Goal: Navigation & Orientation: Find specific page/section

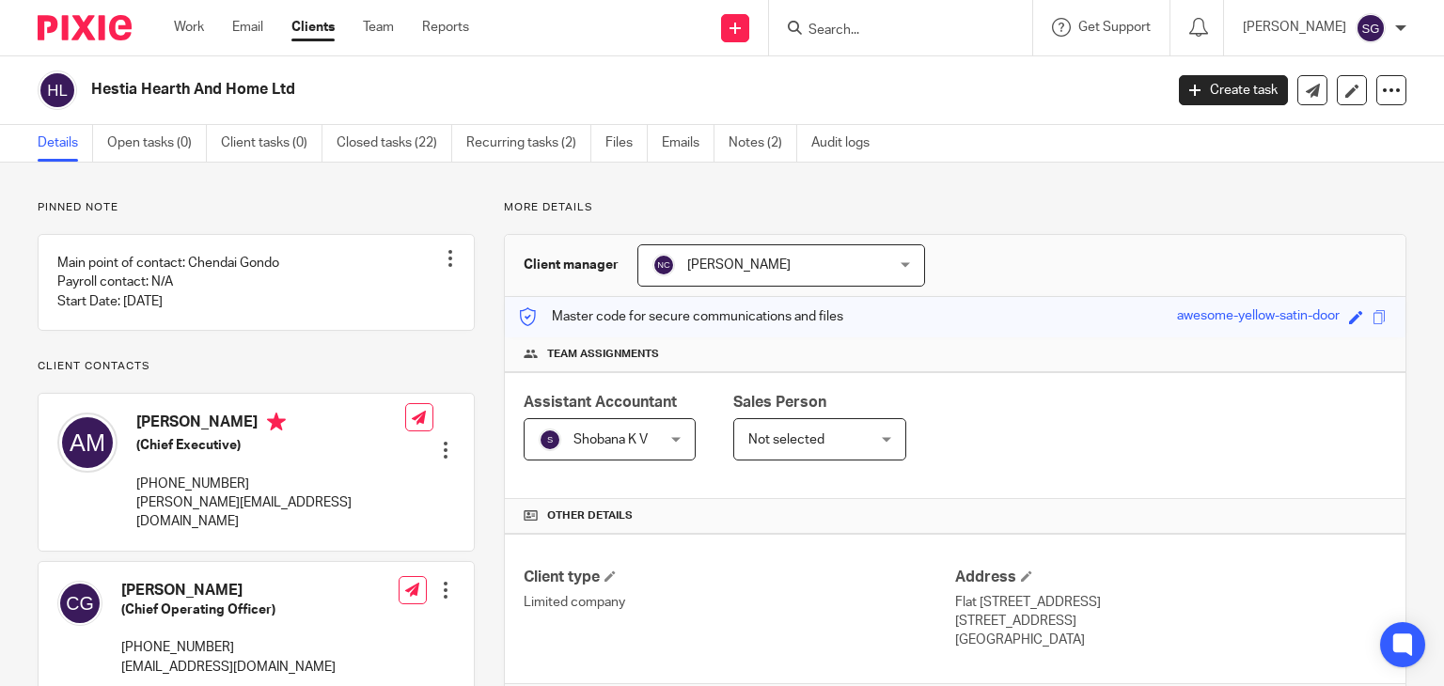
click at [822, 36] on input "Search" at bounding box center [890, 31] width 169 height 17
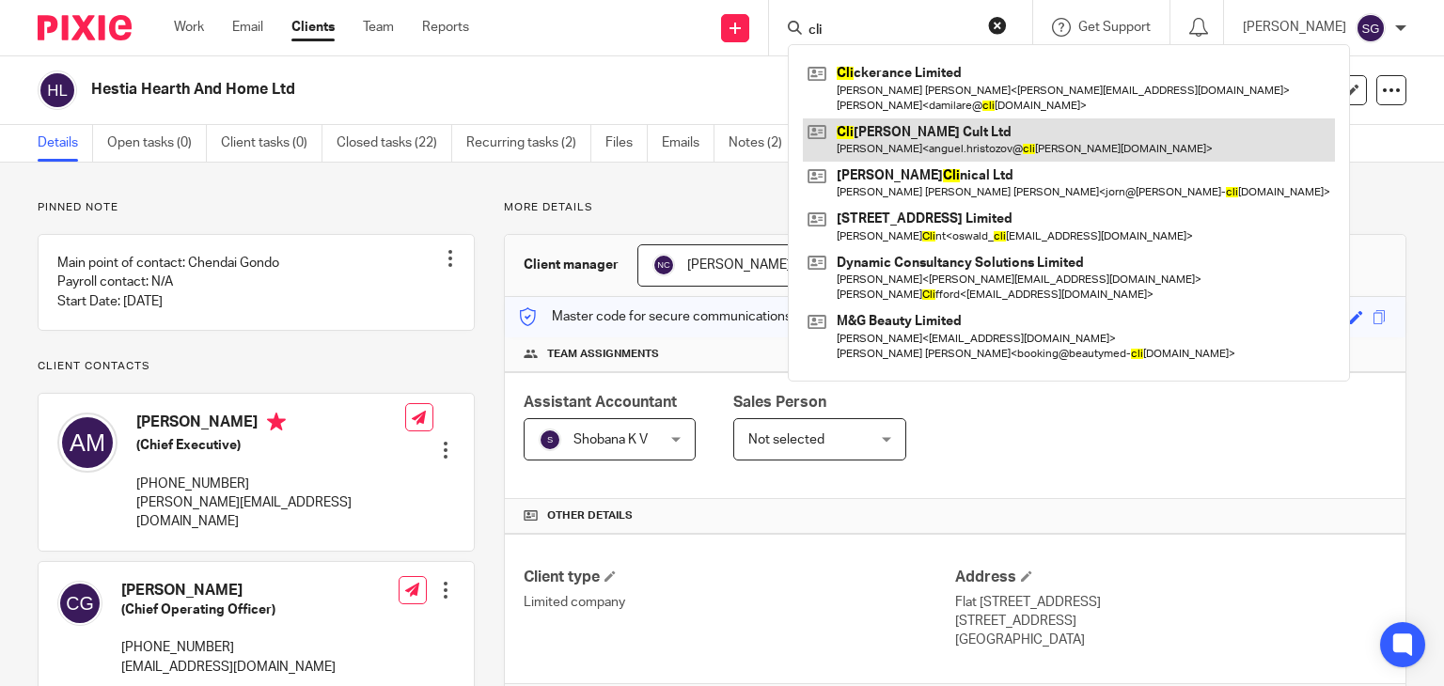
type input "cli"
click at [879, 140] on link at bounding box center [1069, 139] width 532 height 43
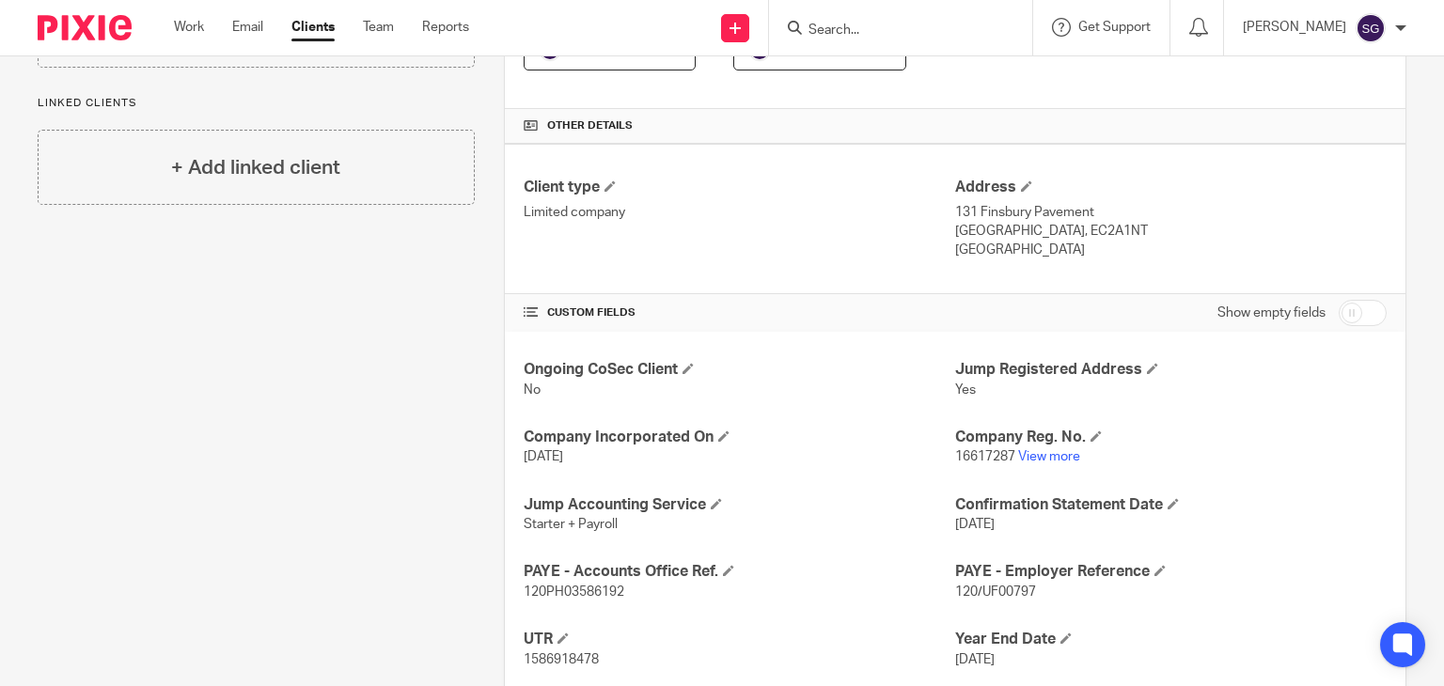
scroll to position [394, 0]
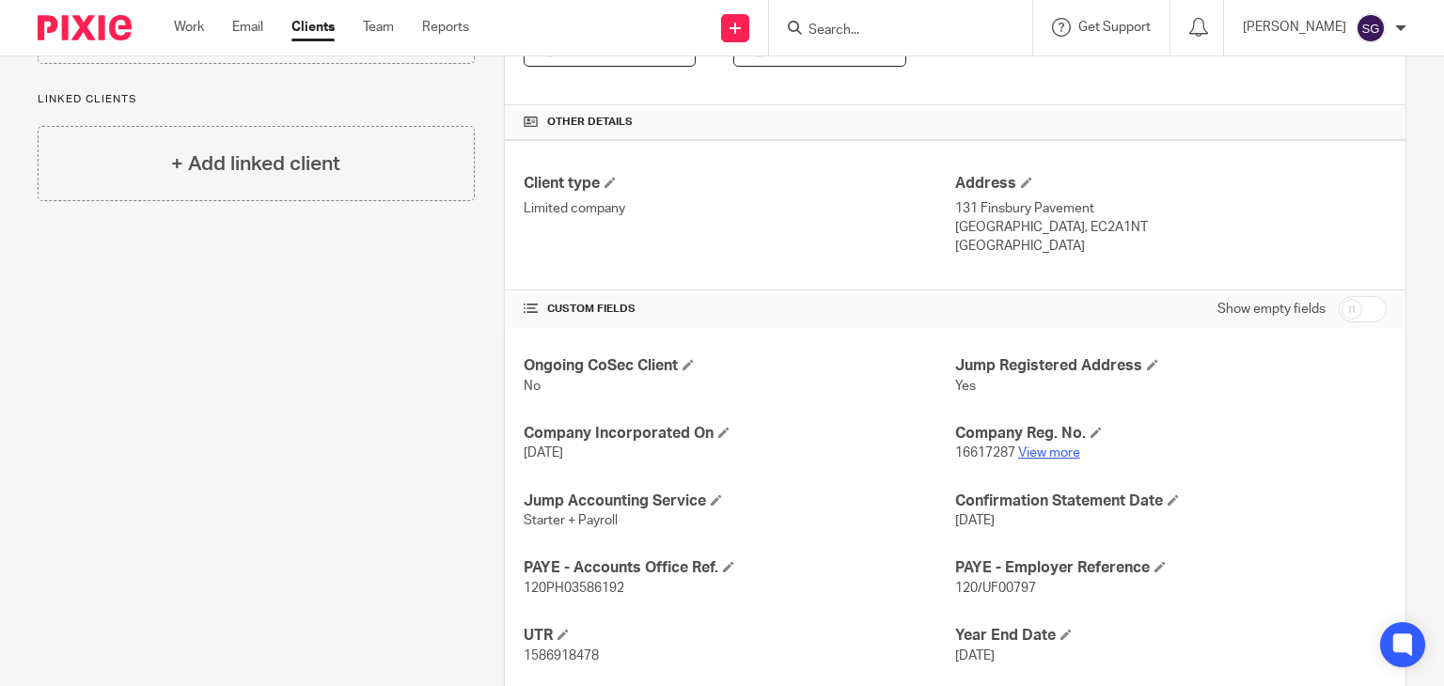
click at [1032, 448] on link "View more" at bounding box center [1049, 452] width 62 height 13
